Goal: Find specific page/section: Find specific page/section

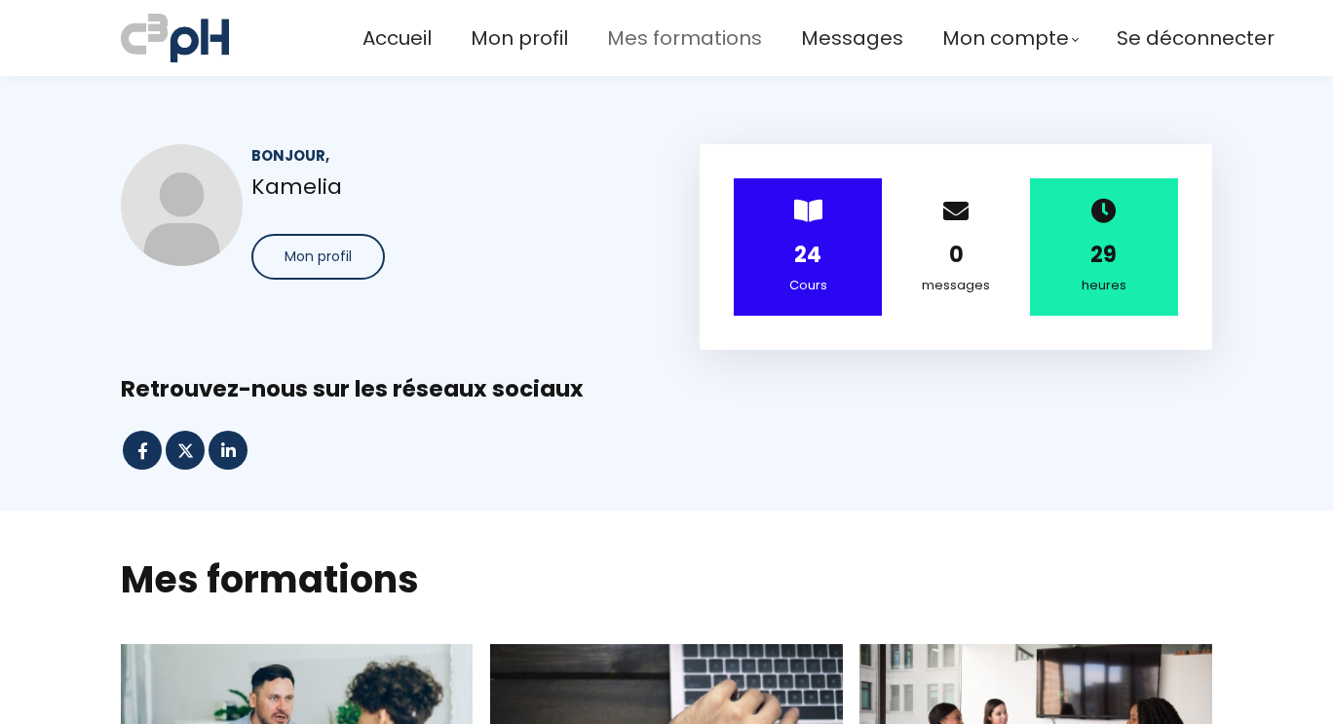
click at [672, 23] on span "Mes formations" at bounding box center [684, 38] width 155 height 32
click at [580, 399] on div "Retrouvez-nous sur les réseaux sociaux" at bounding box center [666, 389] width 1091 height 30
click at [631, 46] on span "Mes formations" at bounding box center [684, 38] width 155 height 32
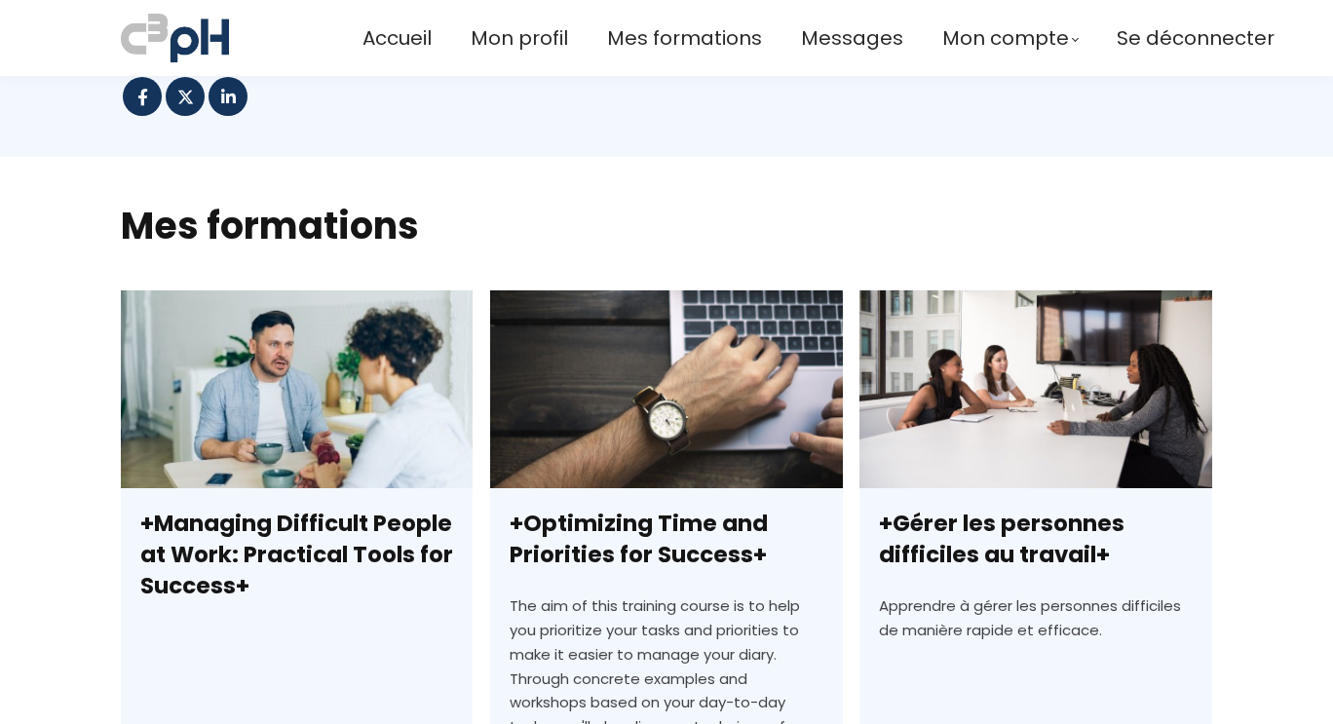
scroll to position [653, 0]
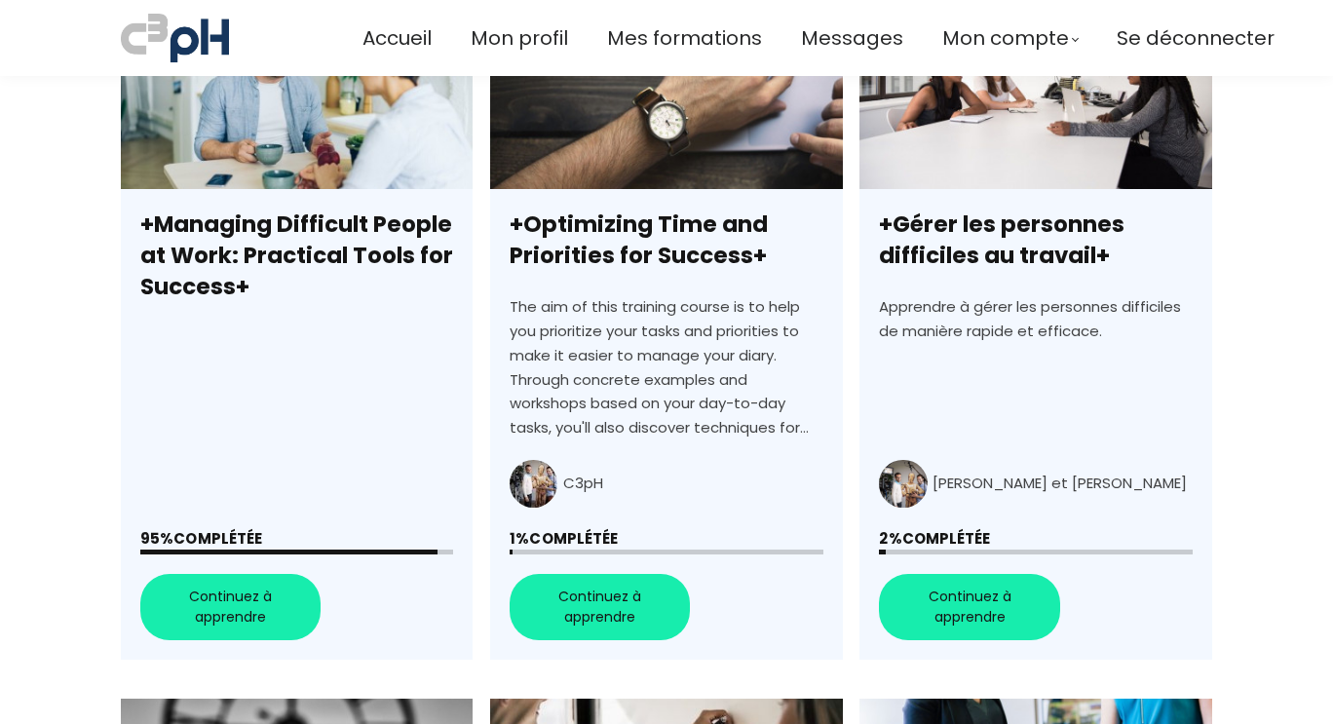
click at [221, 30] on img at bounding box center [175, 38] width 108 height 56
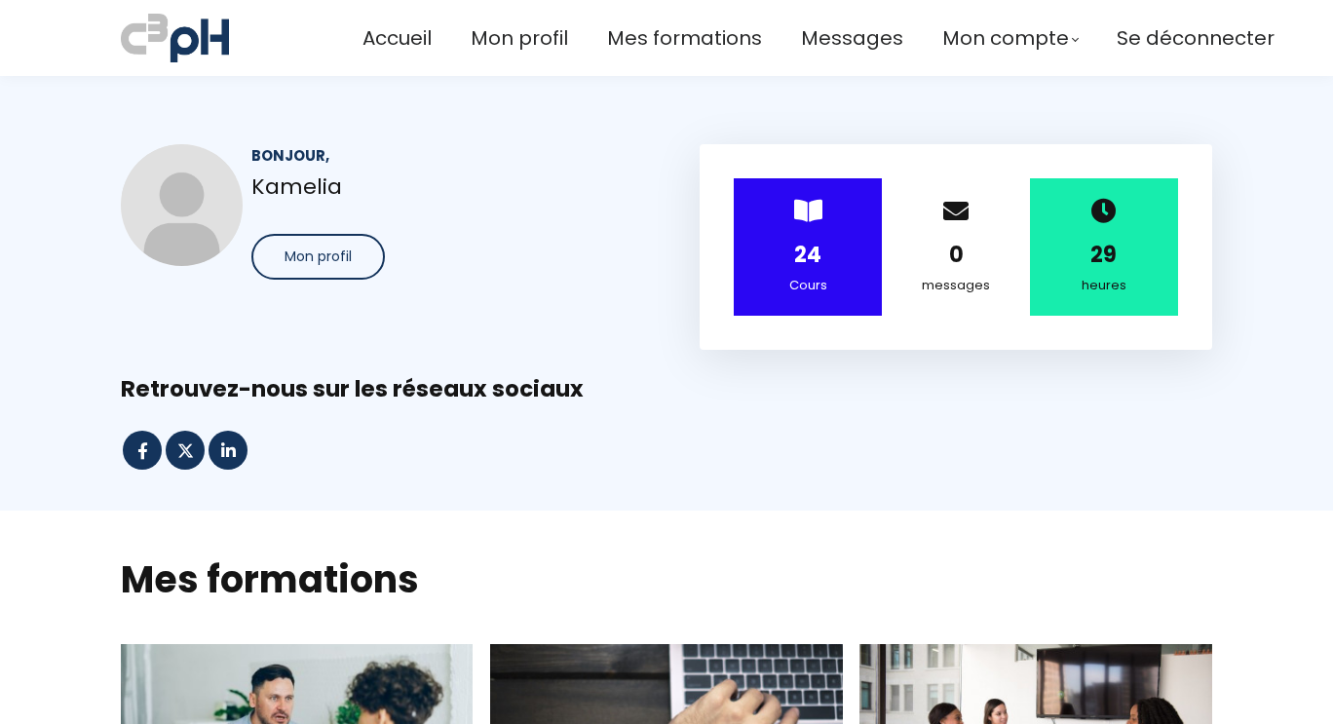
scroll to position [543, 0]
